Goal: Information Seeking & Learning: Learn about a topic

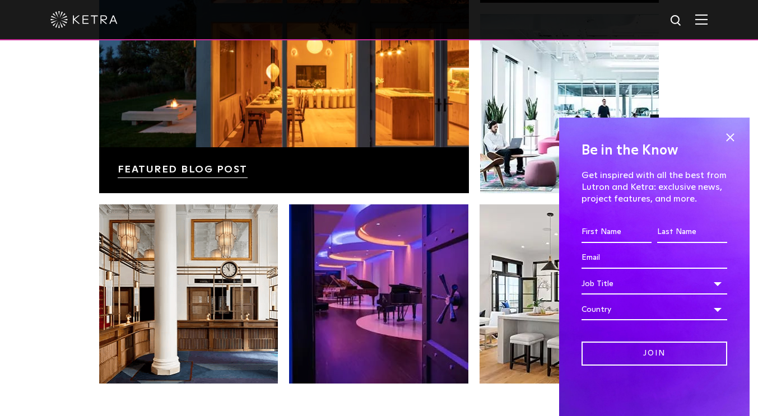
scroll to position [2016, 0]
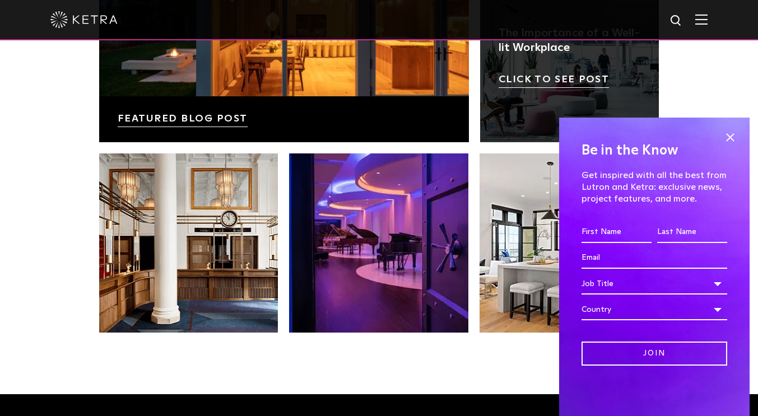
drag, startPoint x: 730, startPoint y: 134, endPoint x: 638, endPoint y: 138, distance: 91.9
click at [730, 134] on span at bounding box center [729, 137] width 17 height 17
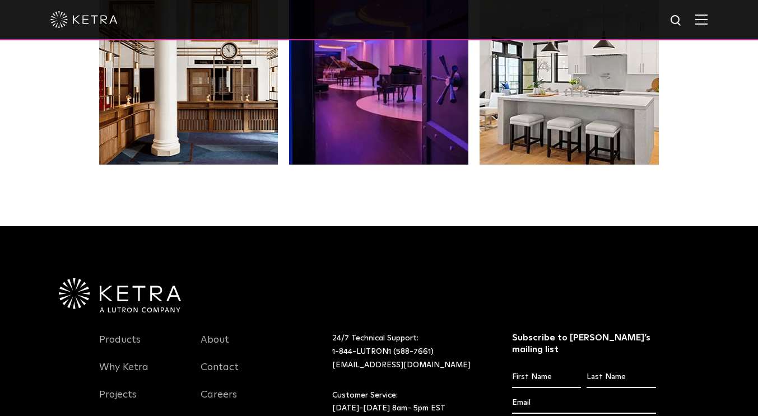
scroll to position [2352, 0]
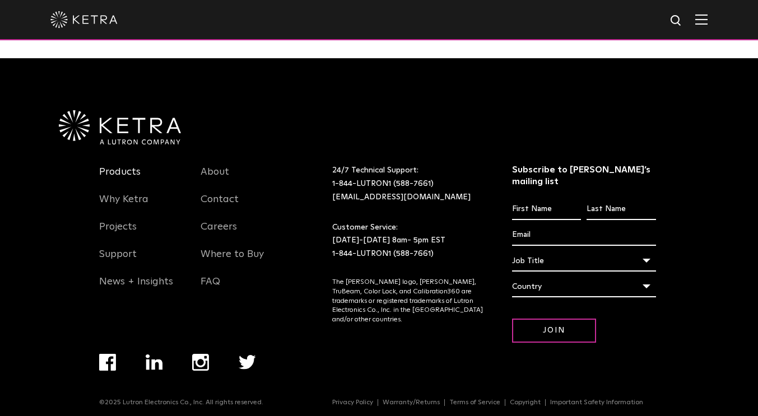
click at [132, 174] on link "Products" at bounding box center [119, 179] width 41 height 26
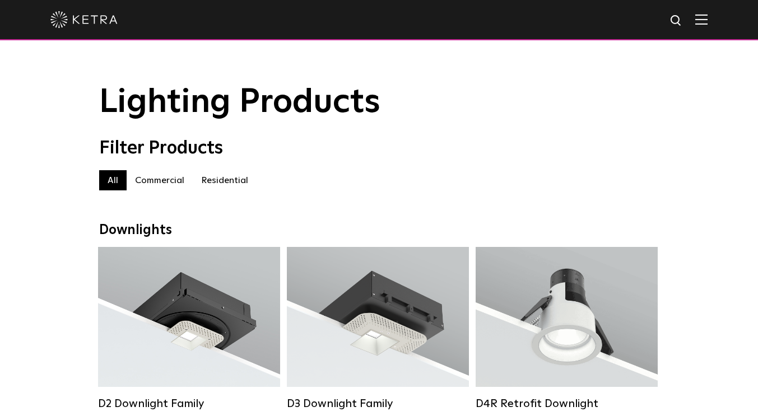
scroll to position [168, 0]
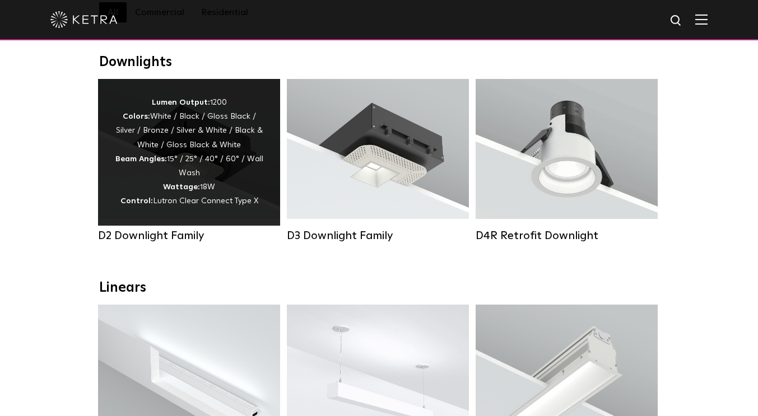
click at [151, 145] on div "Lumen Output: 1200 Colors: White / Black / Gloss Black / Silver / Bronze / Silv…" at bounding box center [189, 152] width 148 height 113
